Goal: Find specific page/section: Find specific page/section

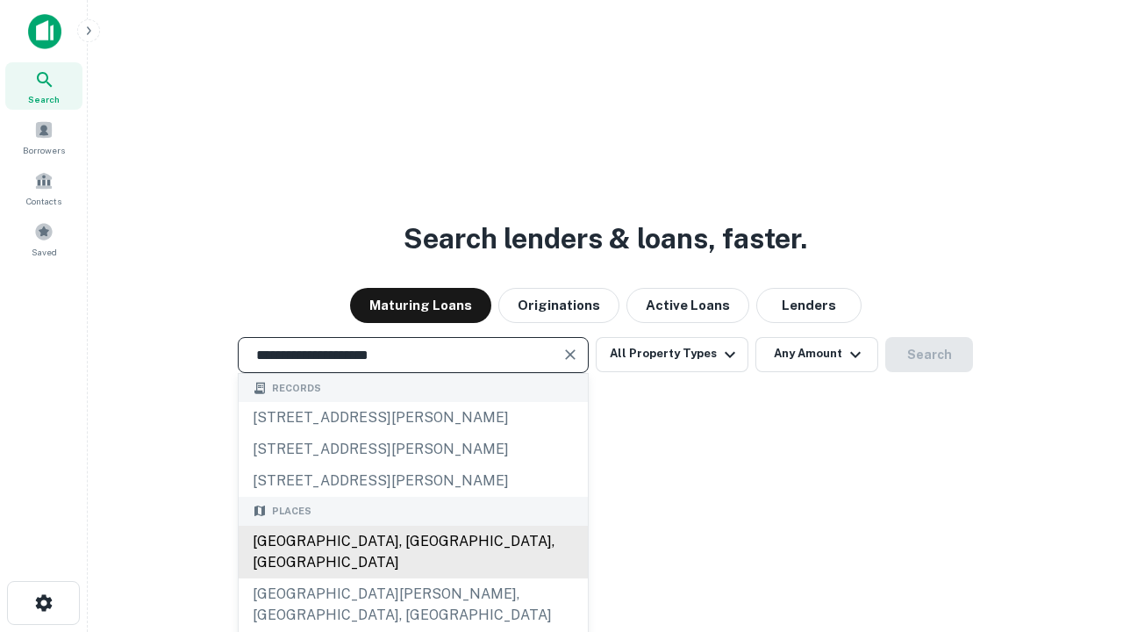
click at [412, 578] on div "[GEOGRAPHIC_DATA], [GEOGRAPHIC_DATA], [GEOGRAPHIC_DATA]" at bounding box center [413, 551] width 349 height 53
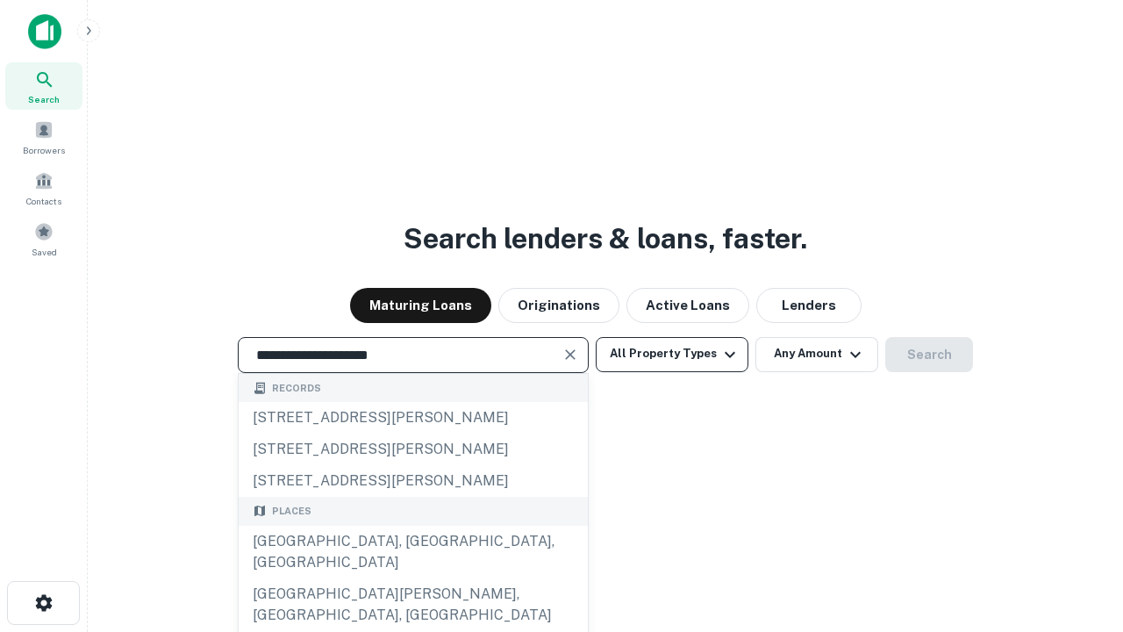
type input "**********"
click at [672, 353] on button "All Property Types" at bounding box center [672, 354] width 153 height 35
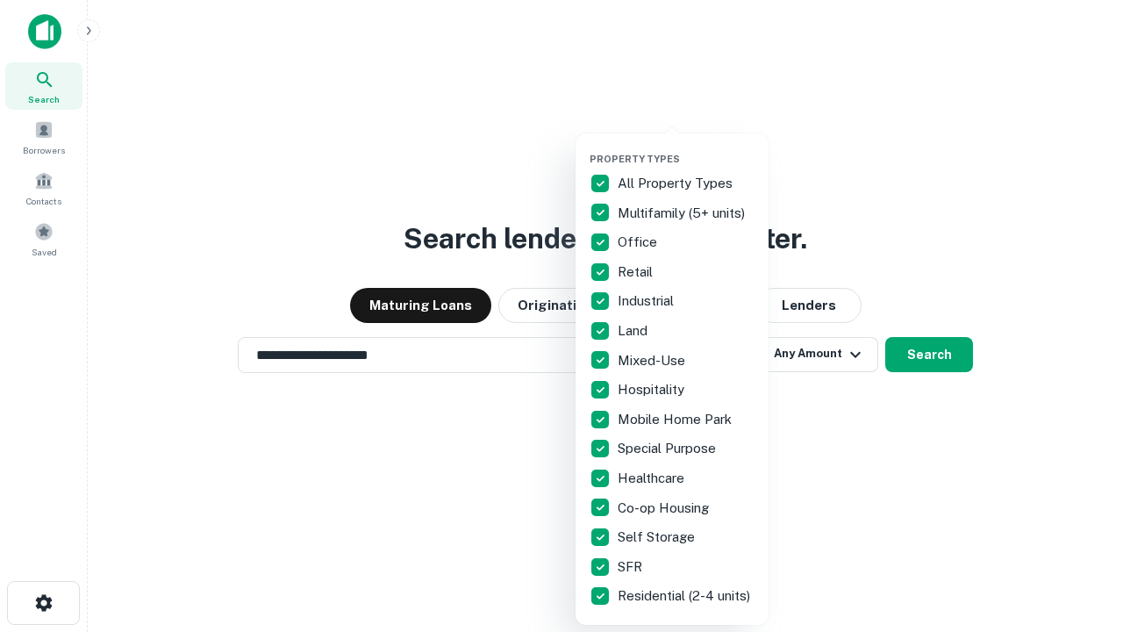
click at [686, 147] on button "button" at bounding box center [685, 147] width 193 height 1
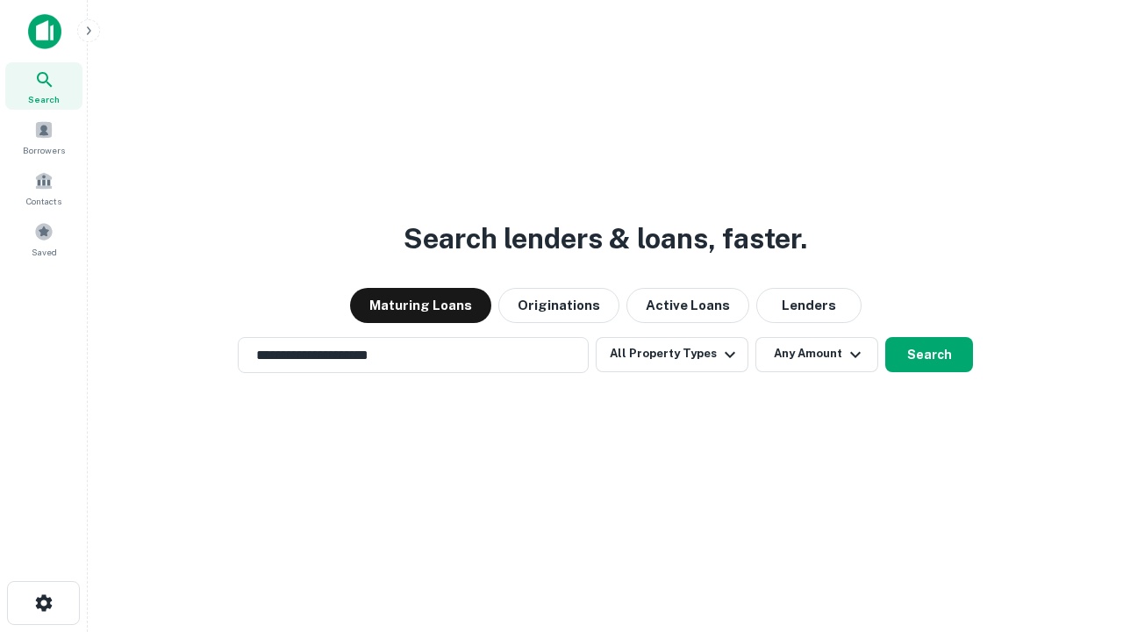
scroll to position [27, 0]
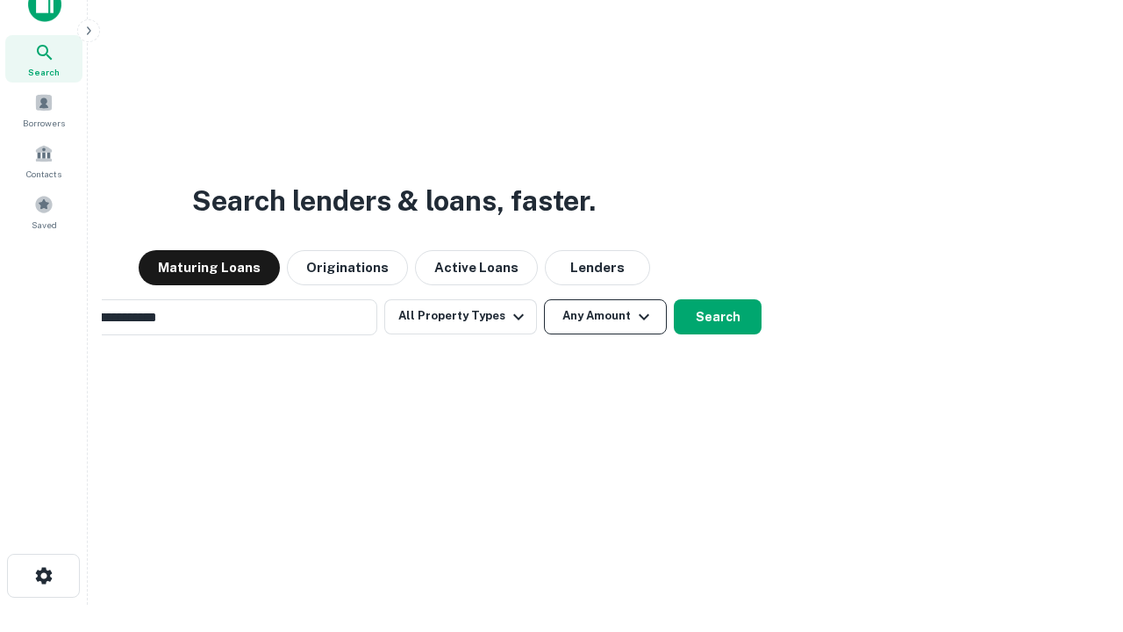
click at [544, 299] on button "Any Amount" at bounding box center [605, 316] width 123 height 35
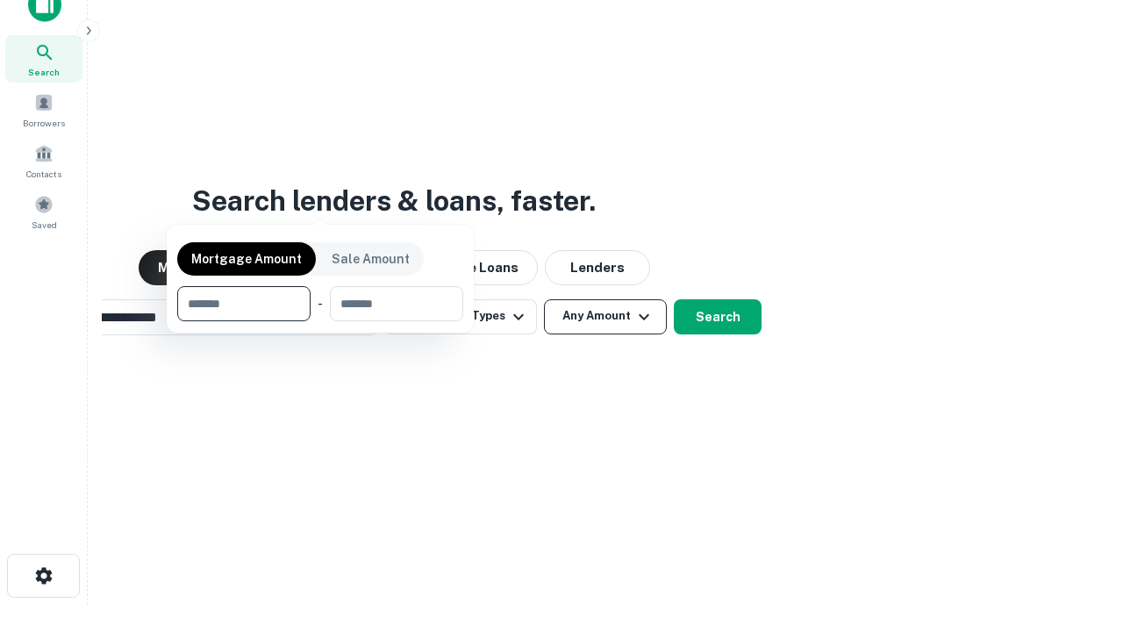
scroll to position [28, 0]
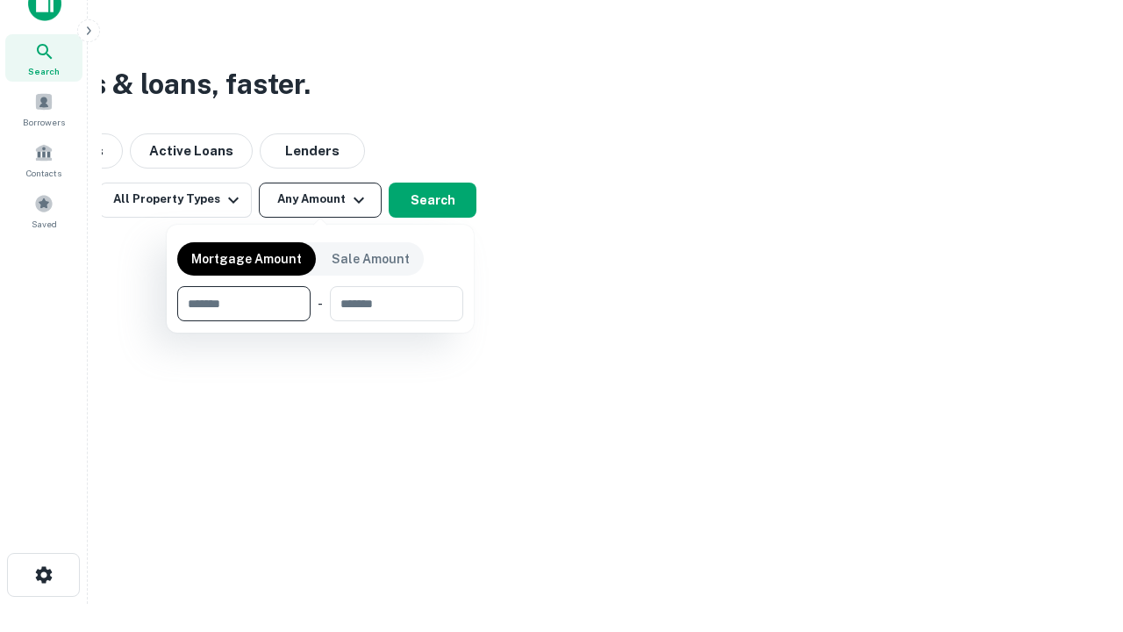
type input "*******"
click at [320, 321] on button "button" at bounding box center [320, 321] width 286 height 1
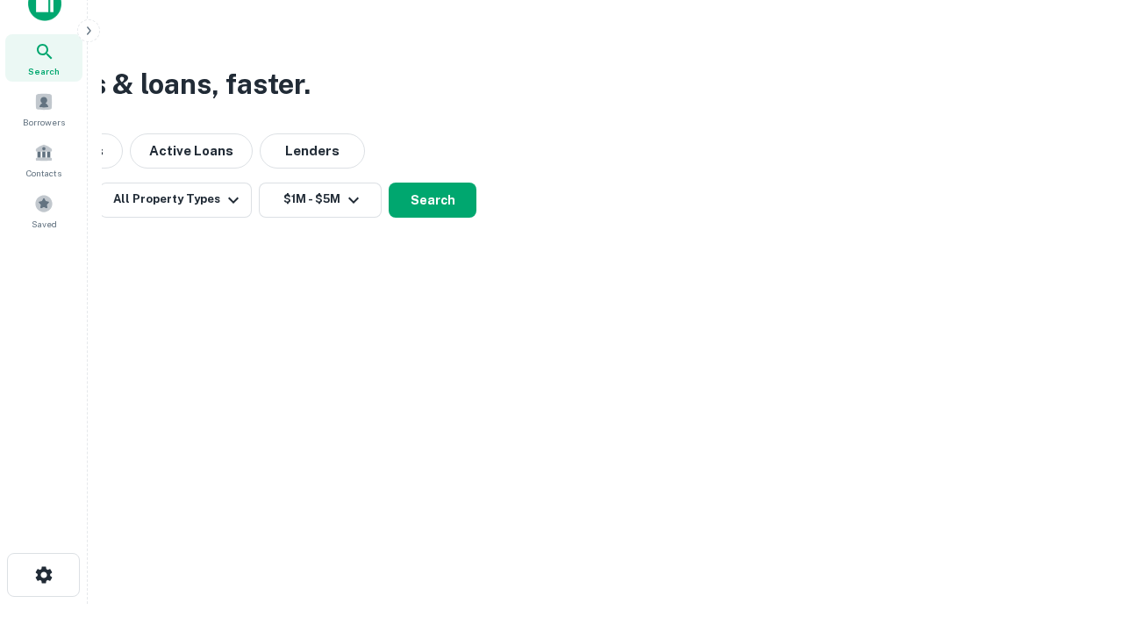
scroll to position [27, 0]
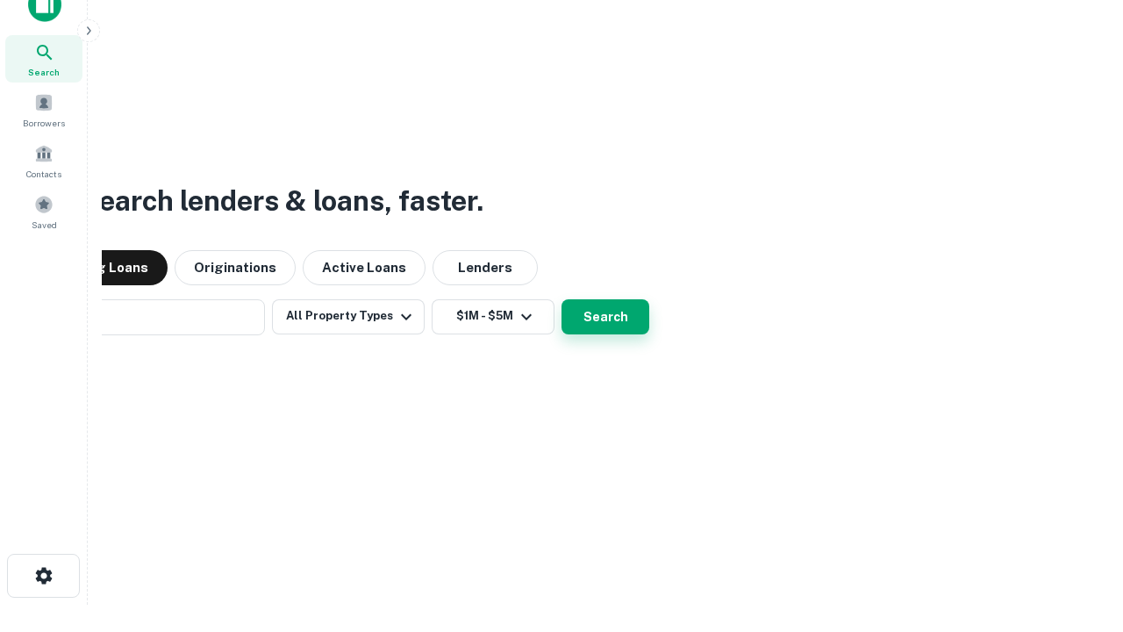
click at [561, 299] on button "Search" at bounding box center [605, 316] width 88 height 35
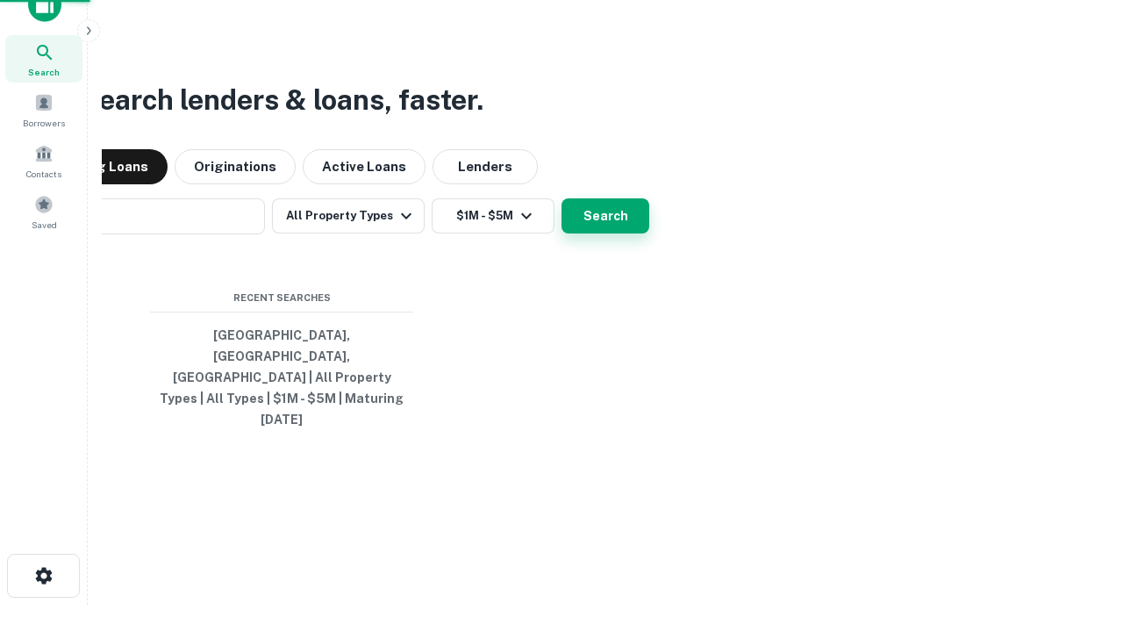
scroll to position [28, 0]
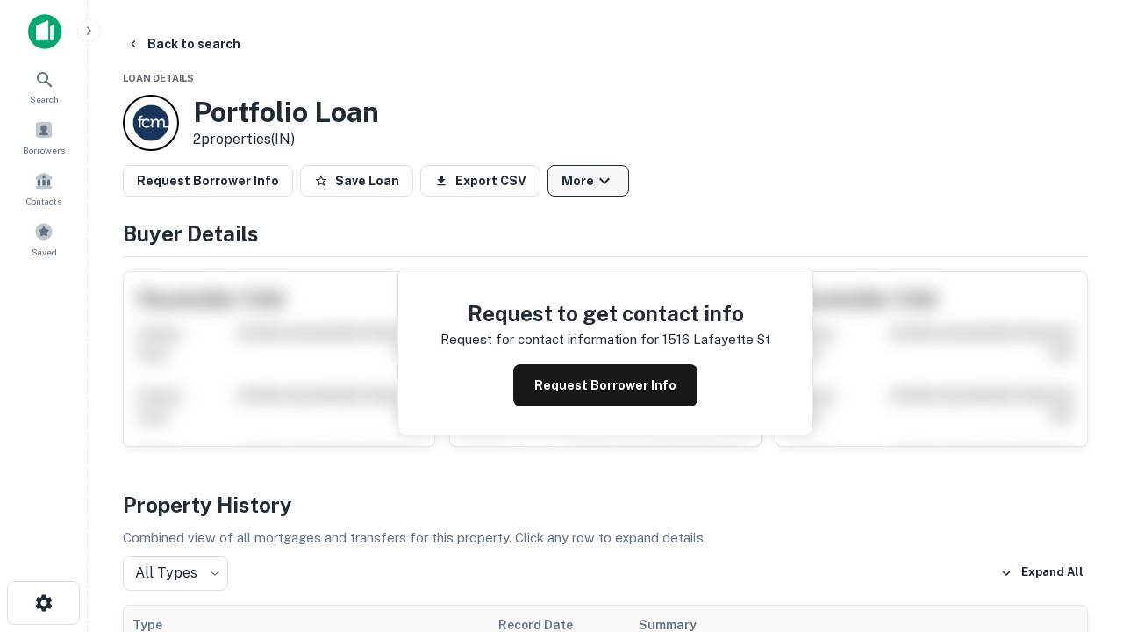
click at [588, 181] on button "More" at bounding box center [588, 181] width 82 height 32
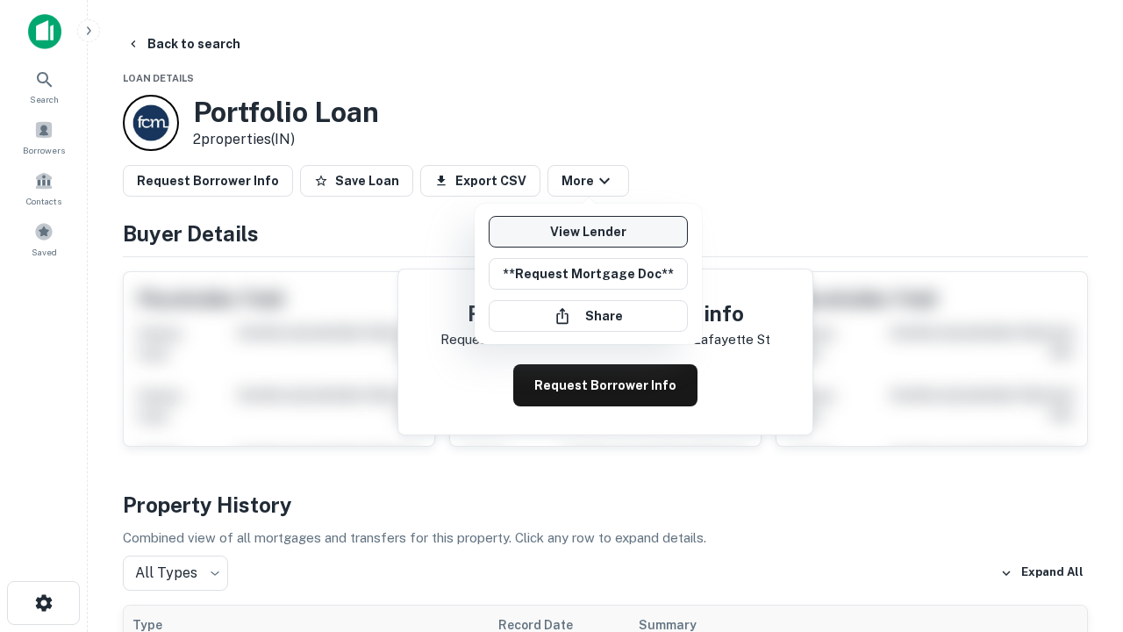
click at [588, 232] on link "View Lender" at bounding box center [588, 232] width 199 height 32
